Goal: Transaction & Acquisition: Purchase product/service

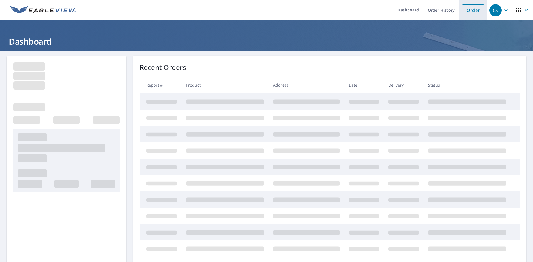
click at [462, 12] on link "Order" at bounding box center [473, 10] width 22 height 12
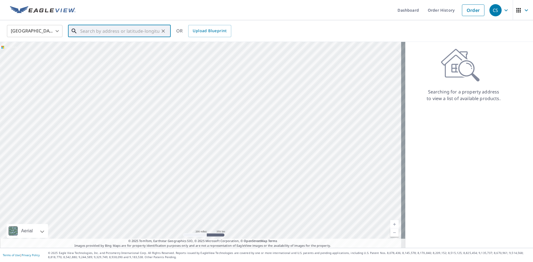
click at [94, 29] on input "text" at bounding box center [119, 31] width 79 height 16
type input "[STREET_ADDRESS]"
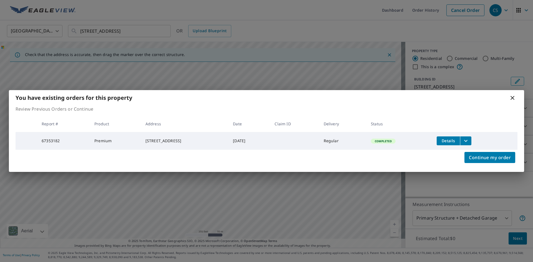
click at [471, 143] on button "filesDropdownBtn-67353182" at bounding box center [465, 141] width 11 height 9
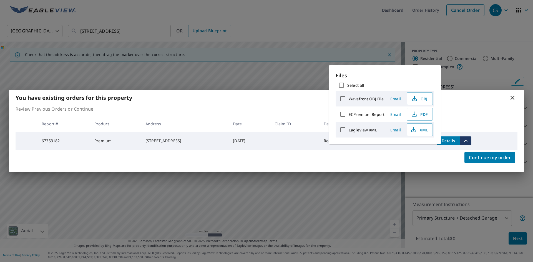
click at [399, 112] on span "Email" at bounding box center [395, 114] width 13 height 5
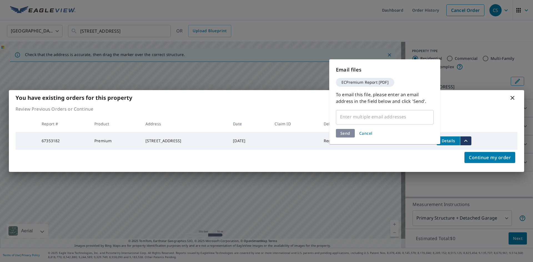
click at [390, 115] on input "text" at bounding box center [380, 117] width 84 height 11
click at [369, 121] on input "text" at bounding box center [380, 117] width 84 height 11
click at [367, 116] on input "text" at bounding box center [380, 117] width 84 height 11
click at [369, 113] on input "text" at bounding box center [380, 117] width 84 height 11
drag, startPoint x: 367, startPoint y: 116, endPoint x: 368, endPoint y: 119, distance: 3.1
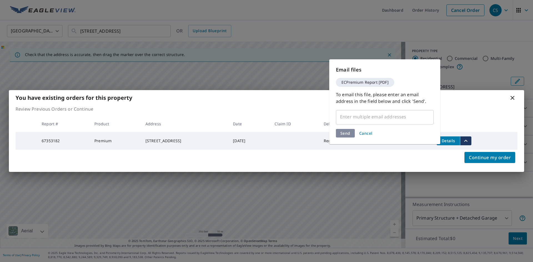
click at [368, 119] on input "text" at bounding box center [380, 117] width 84 height 11
click at [380, 120] on input "text" at bounding box center [380, 117] width 84 height 11
drag, startPoint x: 393, startPoint y: 116, endPoint x: 401, endPoint y: 115, distance: 7.9
click at [397, 116] on input "text" at bounding box center [380, 117] width 84 height 11
click at [404, 115] on input "text" at bounding box center [380, 117] width 84 height 11
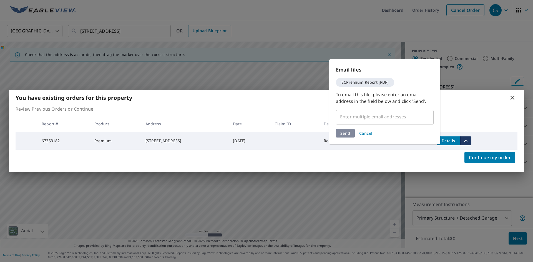
click at [364, 132] on span "Cancel" at bounding box center [365, 133] width 13 height 5
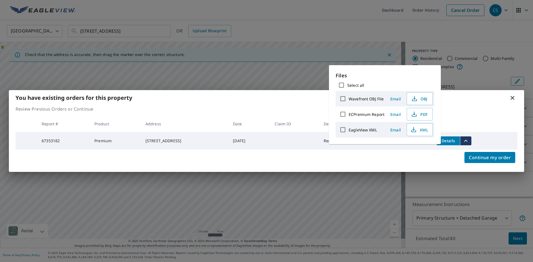
click at [393, 114] on span "Email" at bounding box center [395, 114] width 13 height 5
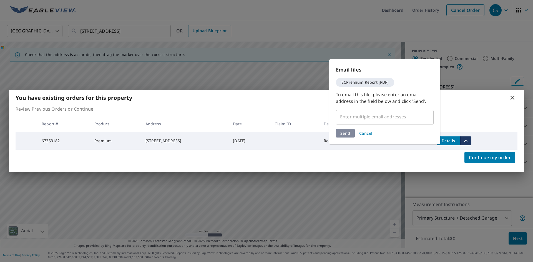
click at [367, 116] on input "text" at bounding box center [380, 117] width 84 height 11
click at [376, 84] on span "ECPremium Report [PDF]" at bounding box center [365, 82] width 54 height 4
click at [342, 136] on div "Send Cancel" at bounding box center [385, 133] width 98 height 9
click at [363, 114] on input "text" at bounding box center [380, 117] width 84 height 11
click at [362, 115] on input "text" at bounding box center [380, 117] width 84 height 11
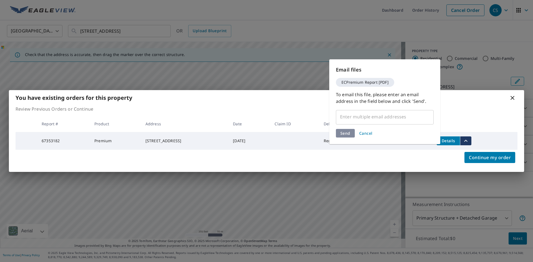
click at [362, 115] on input "text" at bounding box center [380, 117] width 84 height 11
click at [364, 135] on span "Cancel" at bounding box center [365, 133] width 13 height 5
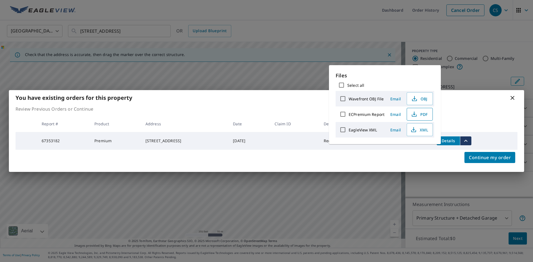
click at [418, 113] on span "PDF" at bounding box center [419, 114] width 18 height 7
click at [483, 43] on div "You have existing orders for this property Review Previous Orders or Continue R…" at bounding box center [266, 131] width 533 height 262
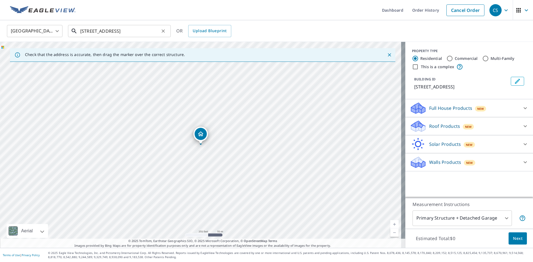
click at [137, 31] on input "[STREET_ADDRESS]" at bounding box center [119, 31] width 79 height 16
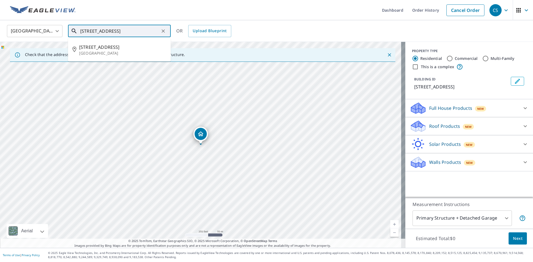
click at [137, 31] on input "[STREET_ADDRESS]" at bounding box center [119, 31] width 79 height 16
click at [125, 49] on span "[STREET_ADDRESS]" at bounding box center [122, 47] width 87 height 7
type input "[STREET_ADDRESS]"
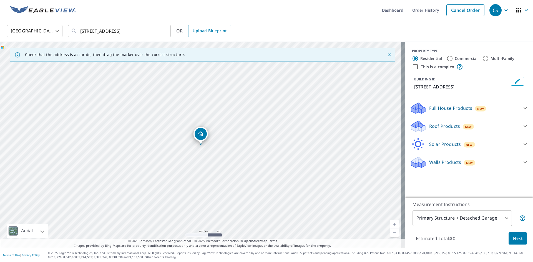
click at [452, 127] on p "Roof Products" at bounding box center [444, 126] width 31 height 7
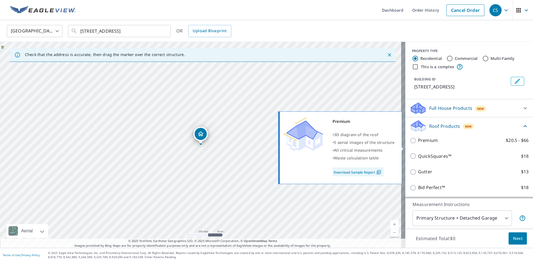
click at [424, 144] on p "Premium" at bounding box center [428, 140] width 20 height 7
click at [418, 144] on input "Premium $20.5 - $66" at bounding box center [414, 140] width 8 height 7
checkbox input "true"
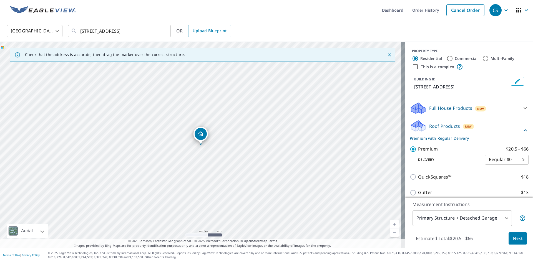
click at [514, 245] on div "Estimated Total: $20.5 - $66 Next" at bounding box center [469, 238] width 128 height 19
click at [513, 240] on span "Next" at bounding box center [517, 238] width 9 height 7
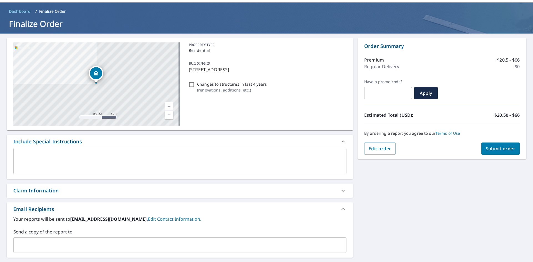
scroll to position [91, 0]
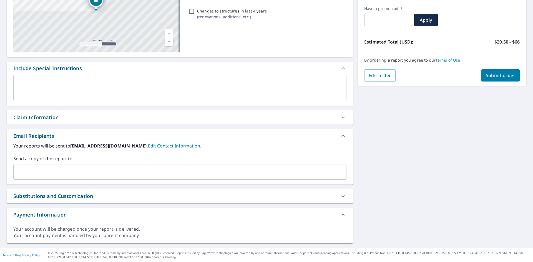
click at [136, 176] on input "text" at bounding box center [176, 172] width 320 height 11
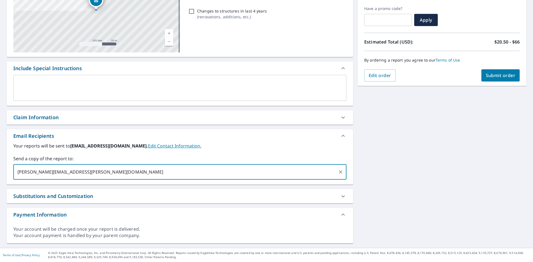
type input "[PERSON_NAME][EMAIL_ADDRESS][PERSON_NAME][DOMAIN_NAME]"
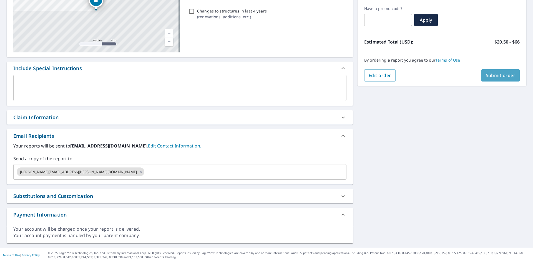
click at [481, 79] on button "Submit order" at bounding box center [500, 75] width 39 height 12
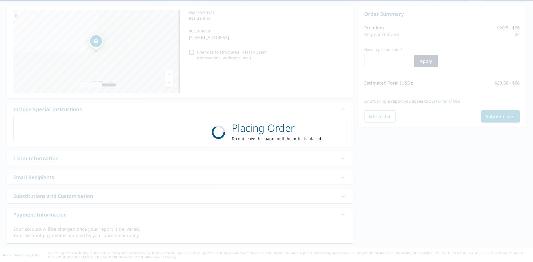
scroll to position [50, 0]
